Goal: Task Accomplishment & Management: Manage account settings

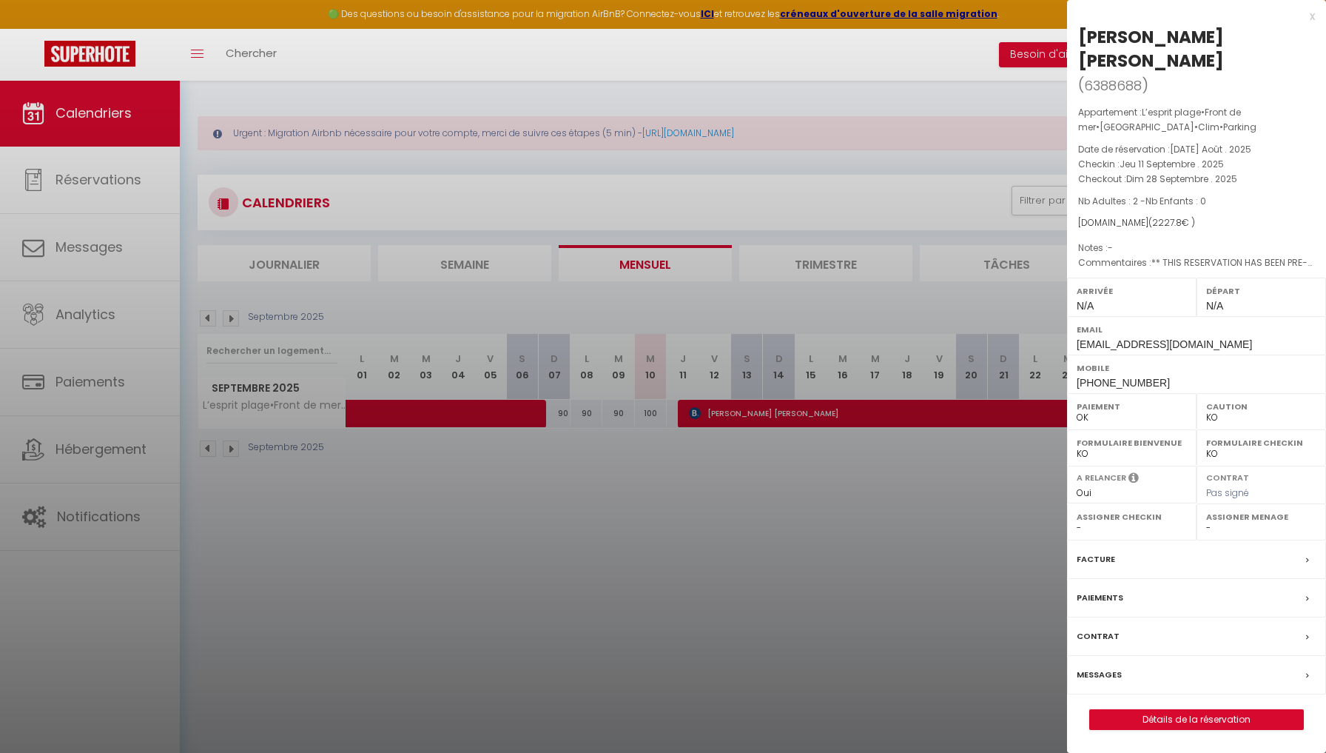
select select "KO"
select select "0"
click at [1314, 15] on div "x" at bounding box center [1191, 16] width 248 height 18
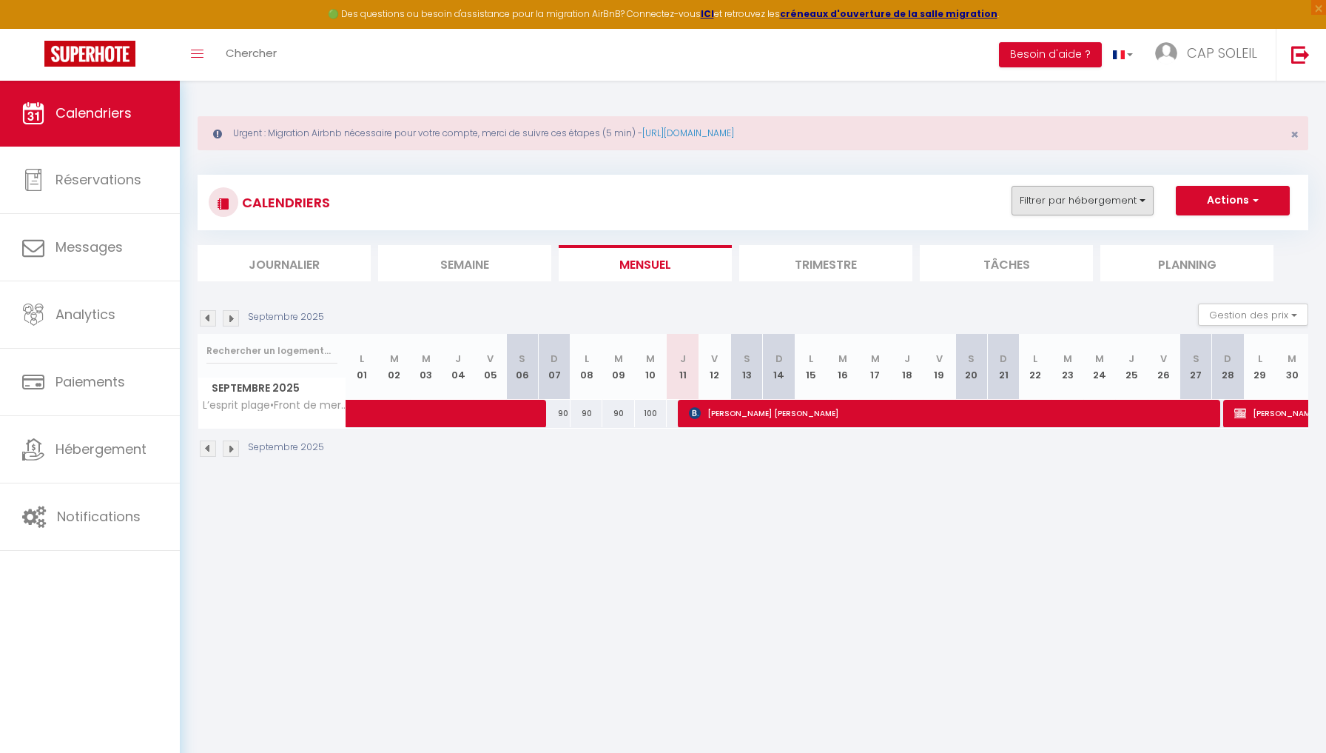
click at [1056, 195] on button "Filtrer par hébergement" at bounding box center [1083, 201] width 142 height 30
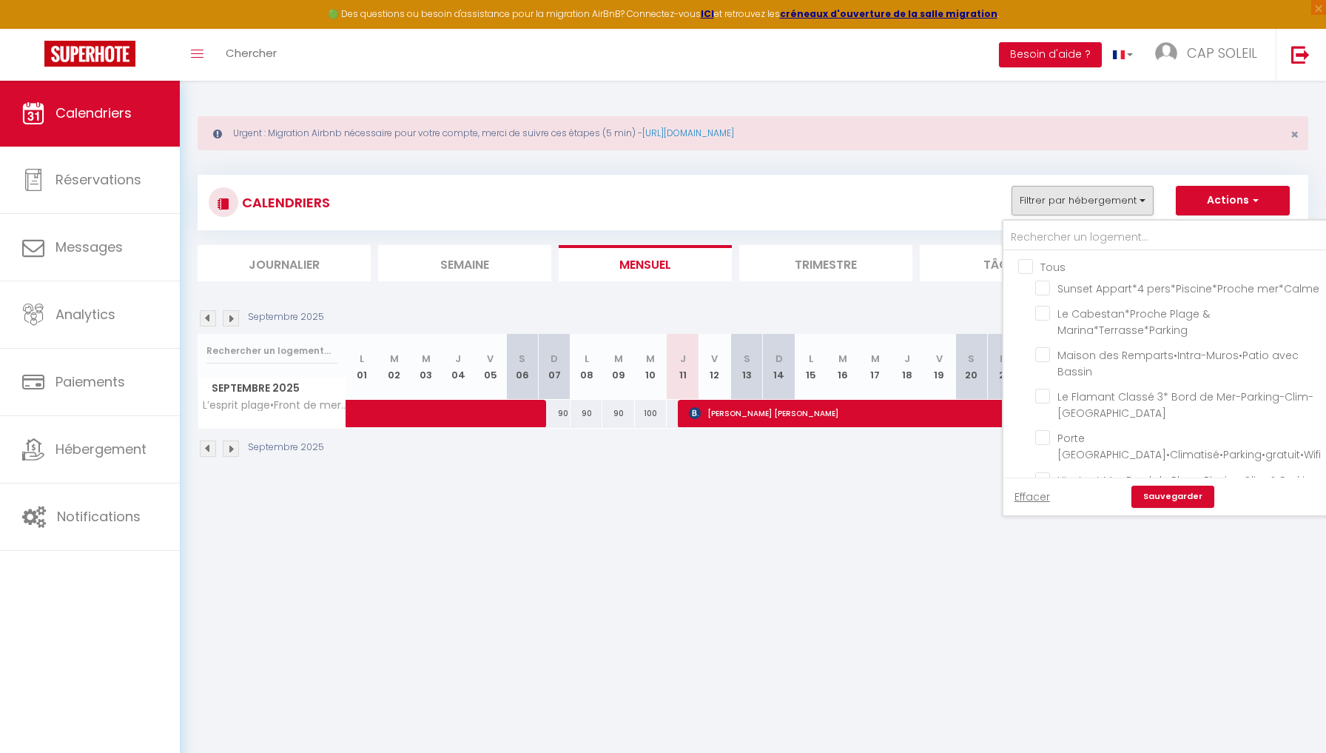
click at [1022, 260] on input "Tous" at bounding box center [1181, 265] width 327 height 15
checkbox input "true"
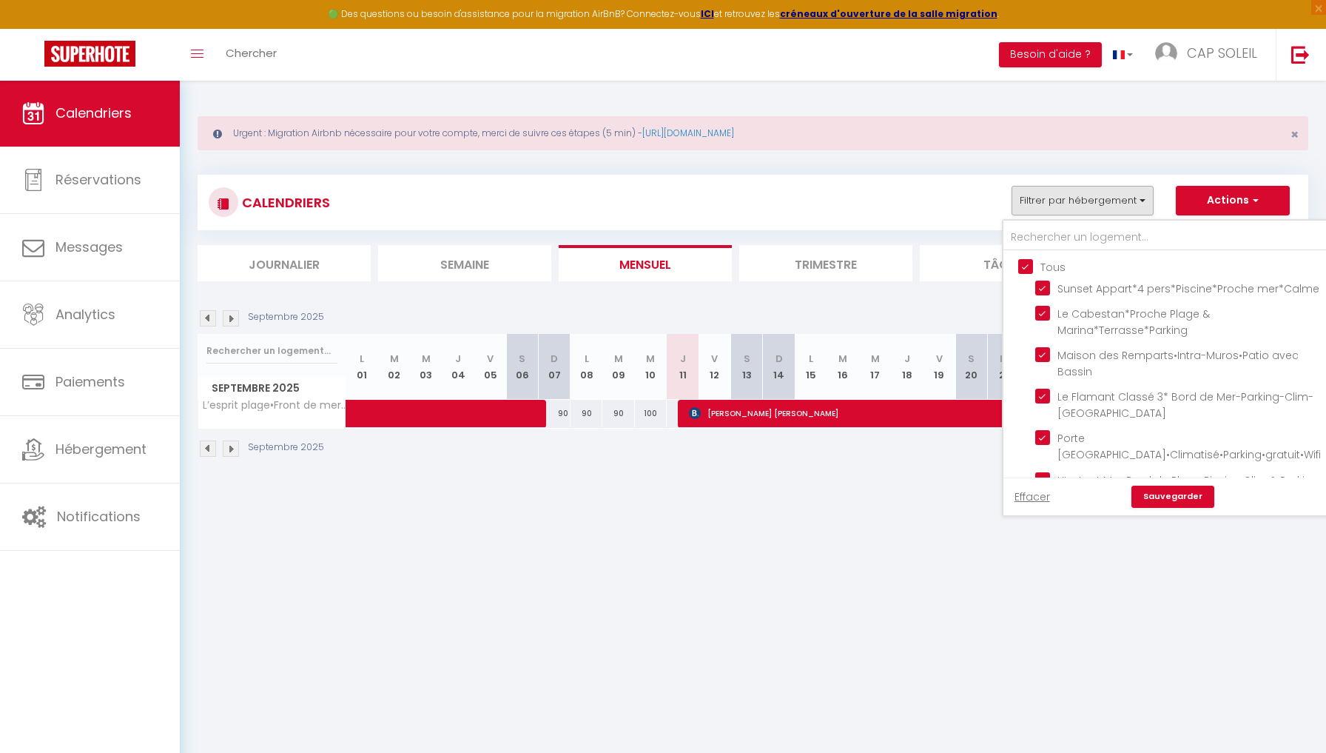
checkbox input "true"
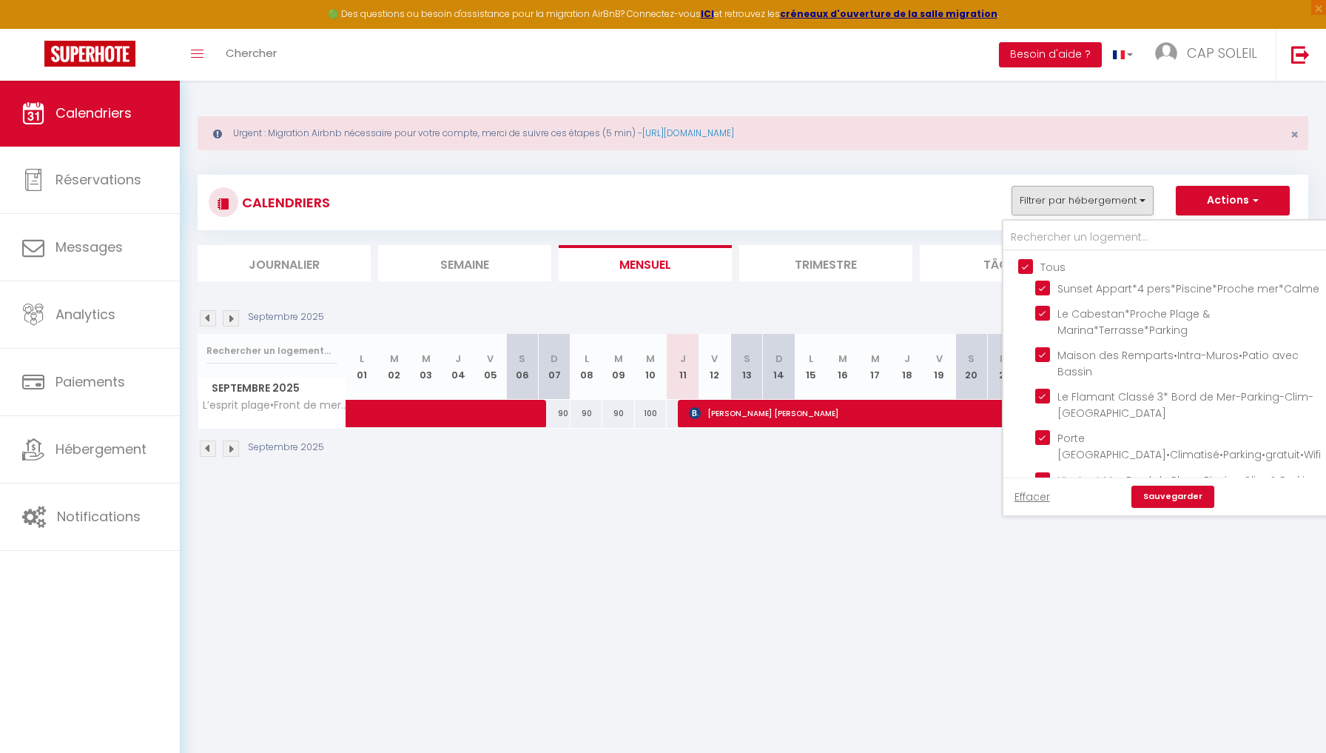
checkbox input "true"
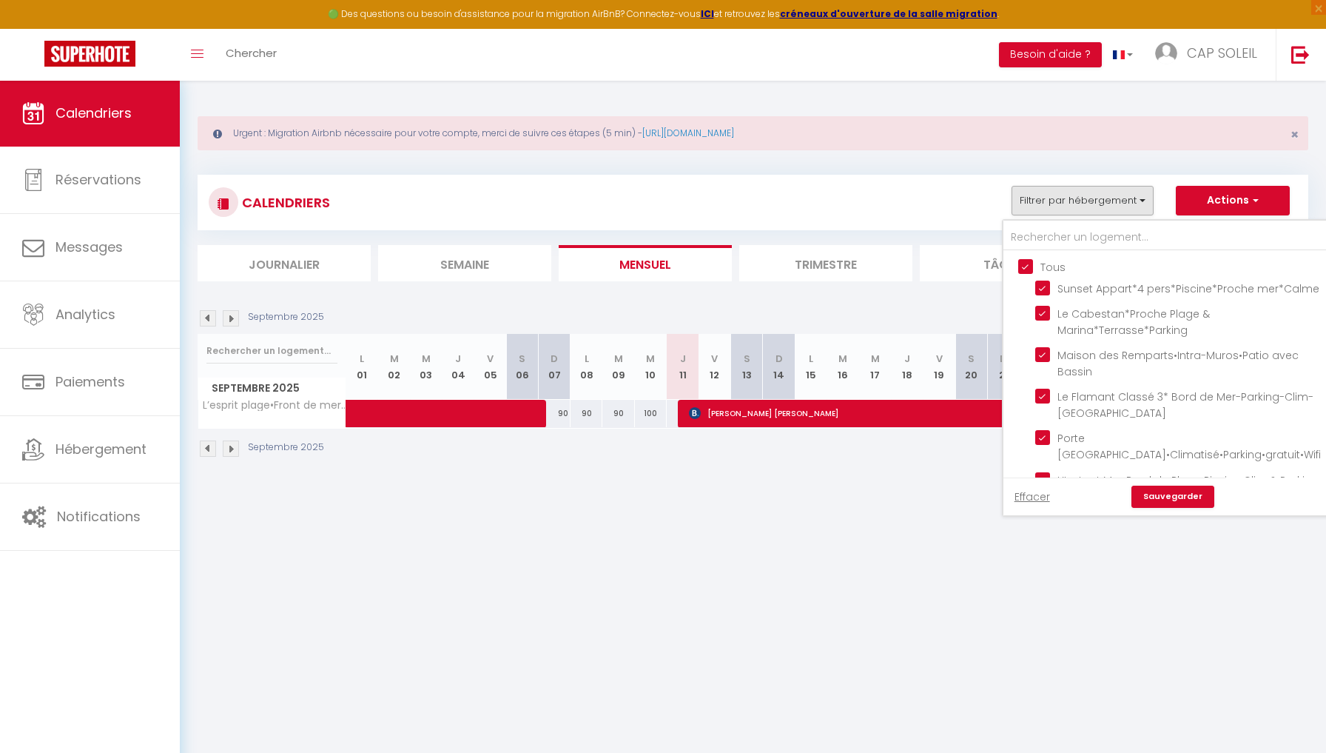
checkbox input "true"
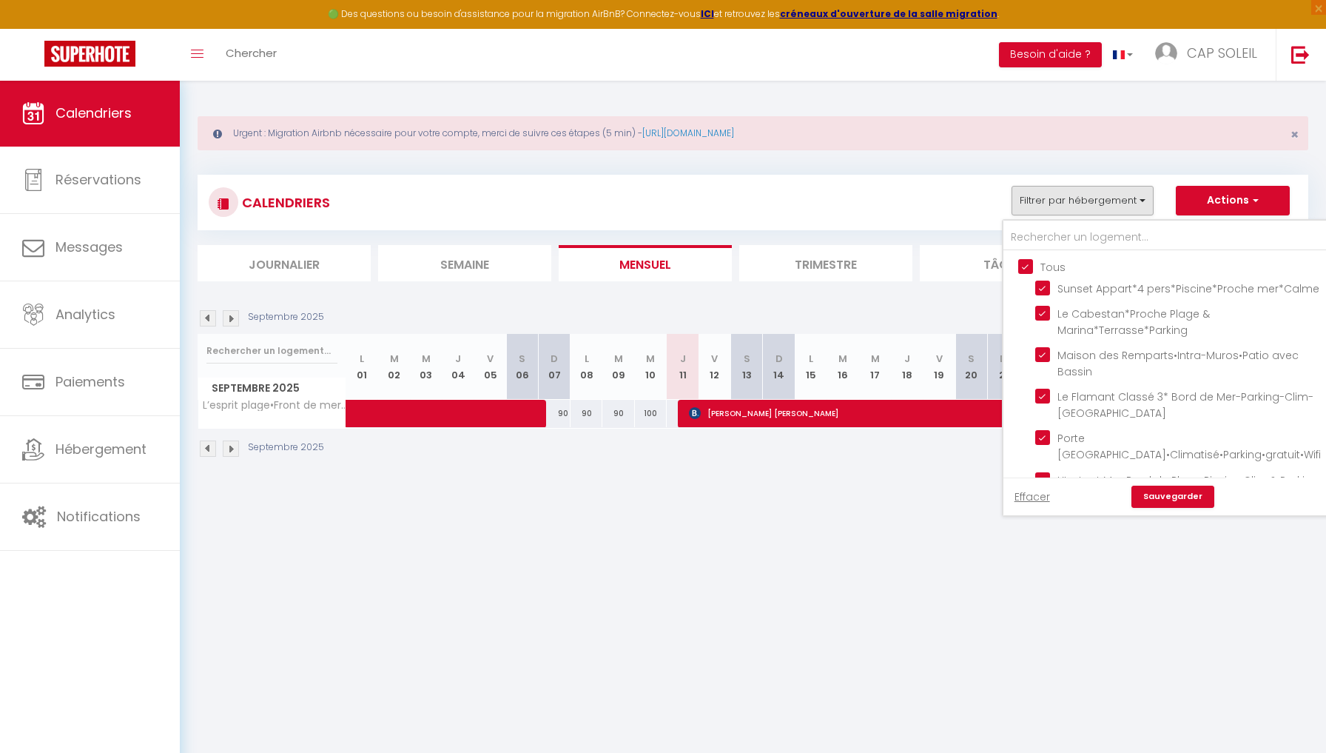
checkbox input "true"
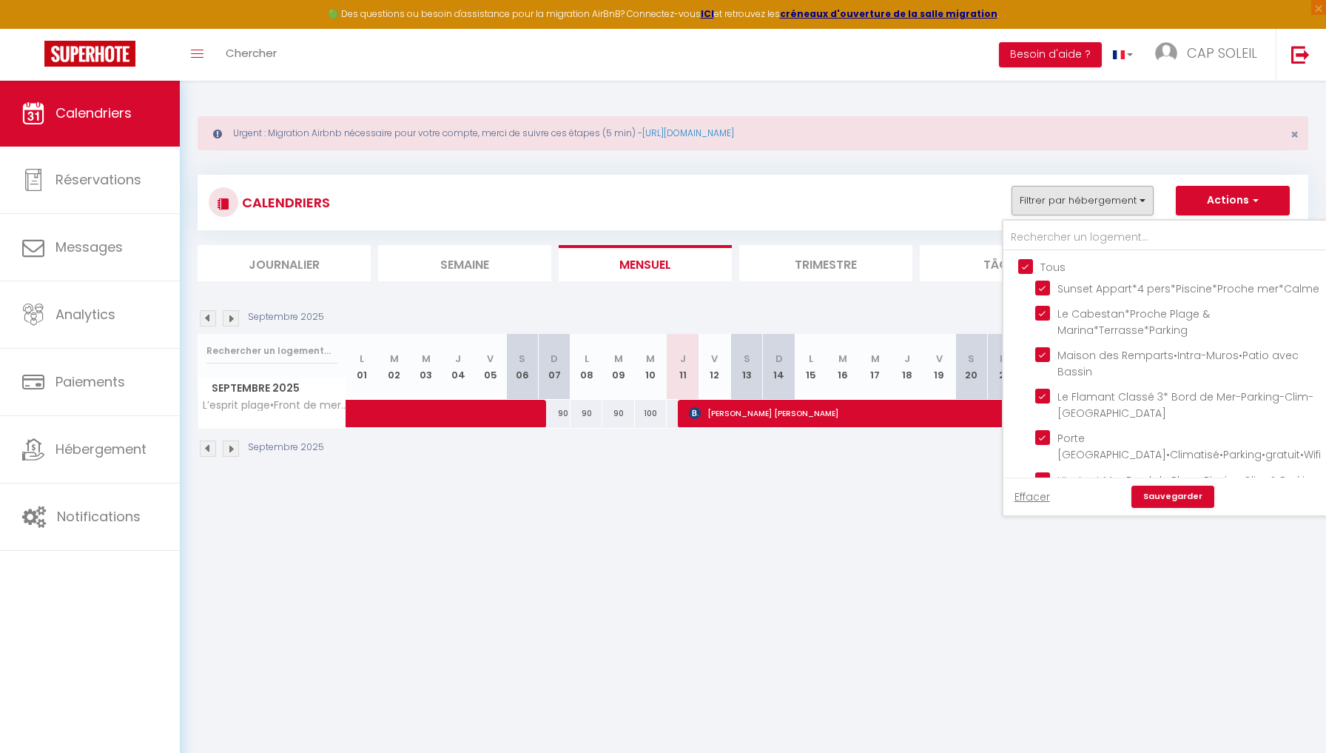
checkbox input "true"
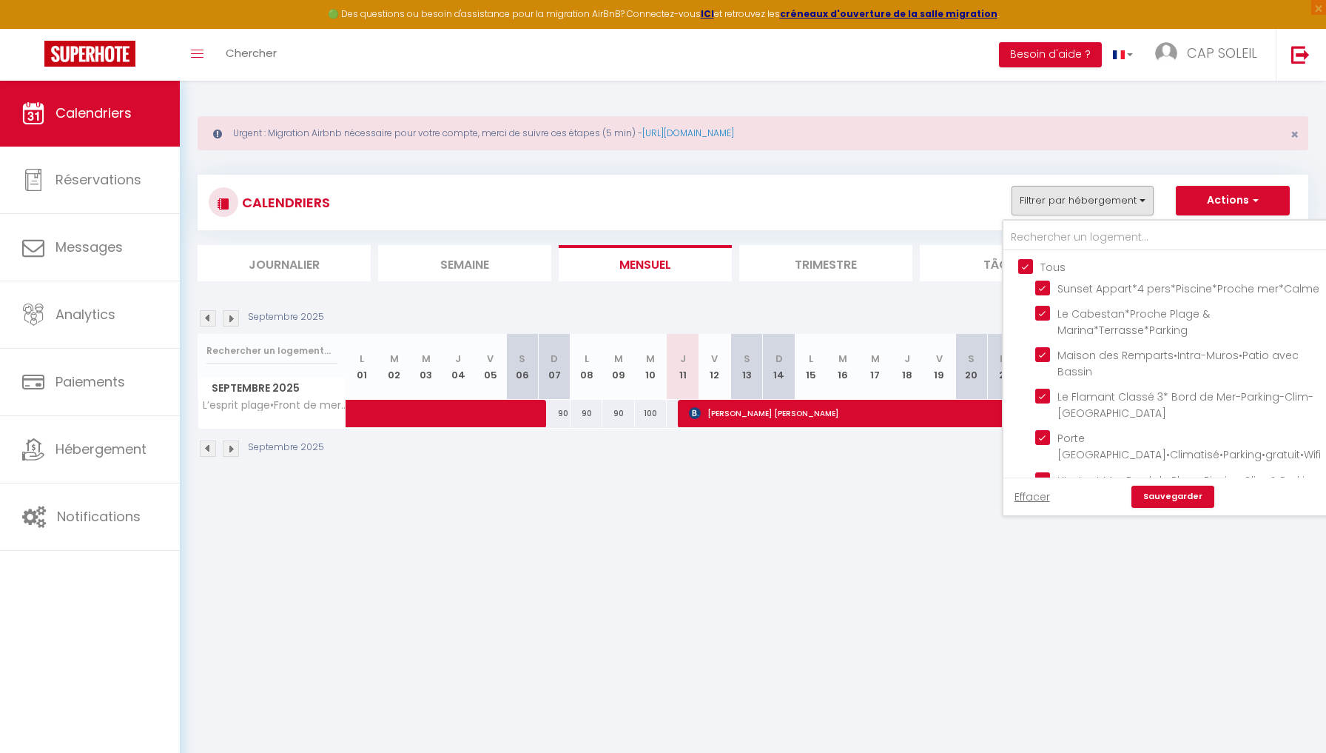
click at [1177, 500] on link "Sauvegarder" at bounding box center [1172, 496] width 83 height 22
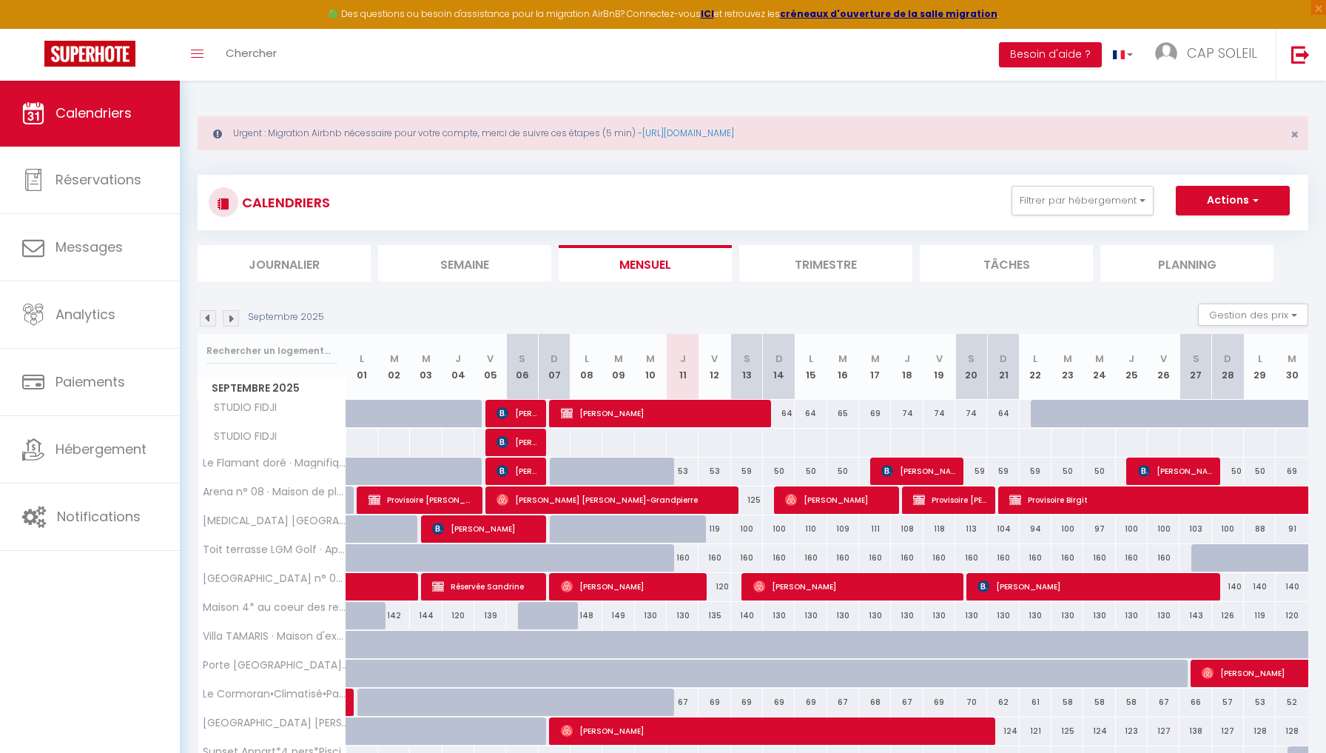
click at [209, 315] on img at bounding box center [208, 318] width 16 height 16
